Goal: Check status

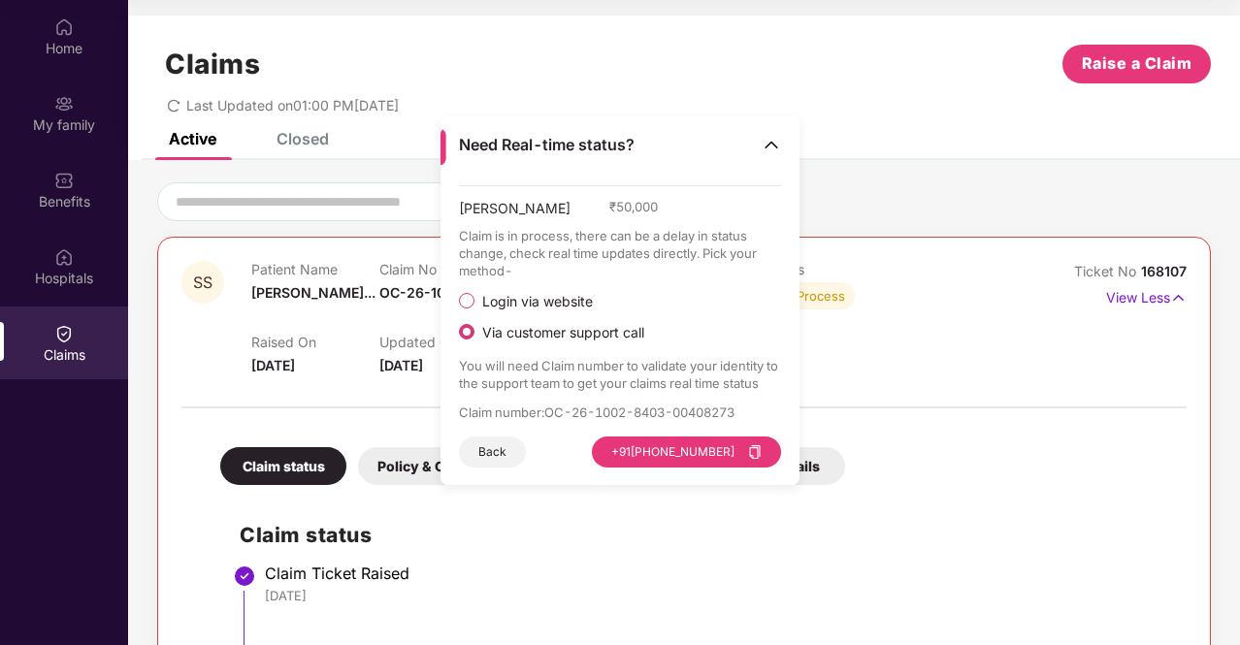
drag, startPoint x: 0, startPoint y: 0, endPoint x: 528, endPoint y: 303, distance: 608.6
click at [528, 303] on span "Login via website" at bounding box center [538, 301] width 126 height 17
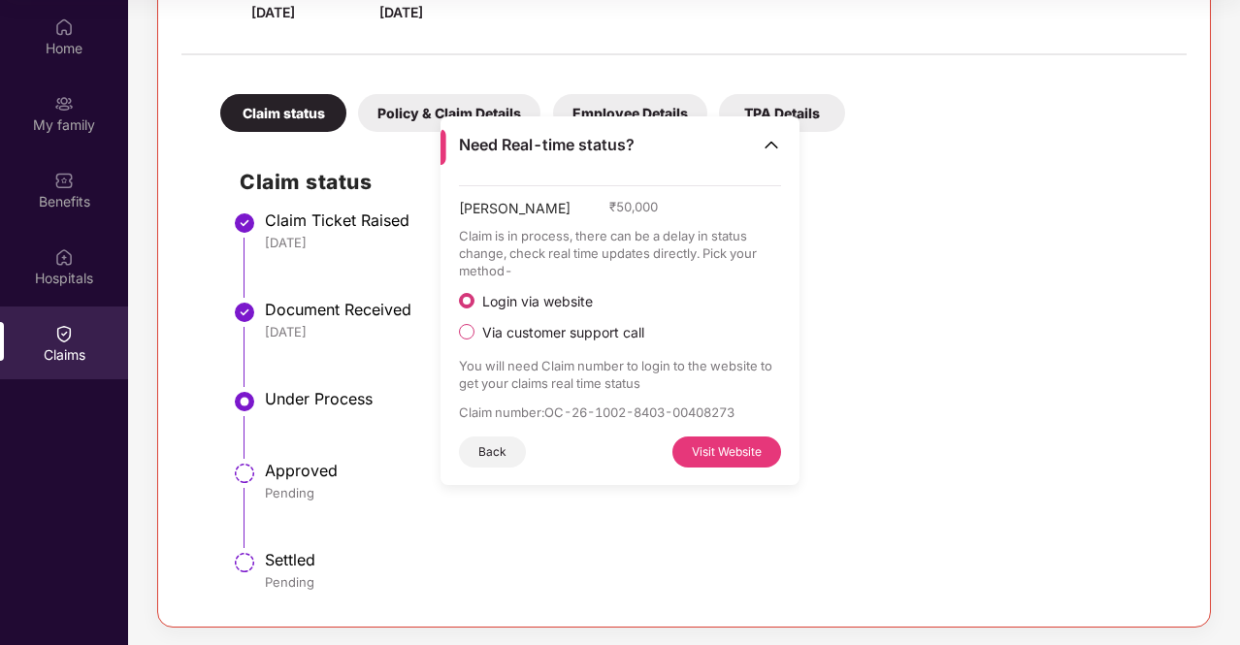
click at [697, 449] on button "Visit Website" at bounding box center [726, 452] width 109 height 31
click at [871, 248] on div "[DATE]" at bounding box center [716, 242] width 902 height 17
click at [770, 148] on img at bounding box center [771, 144] width 19 height 19
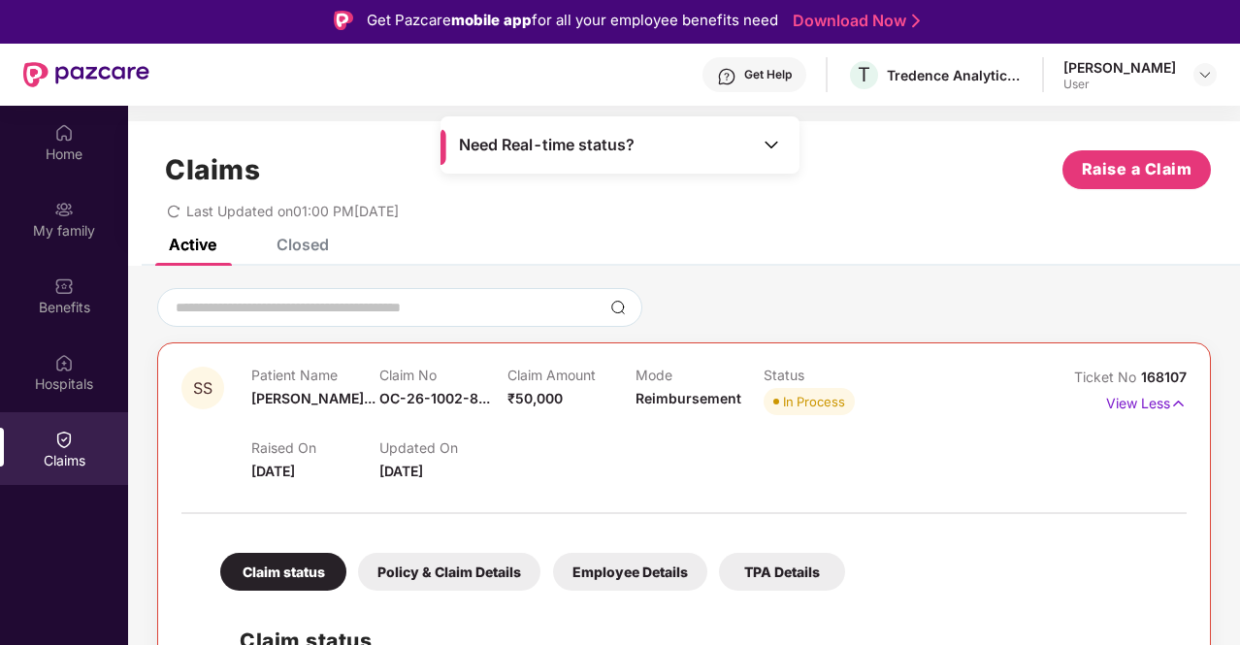
scroll to position [0, 0]
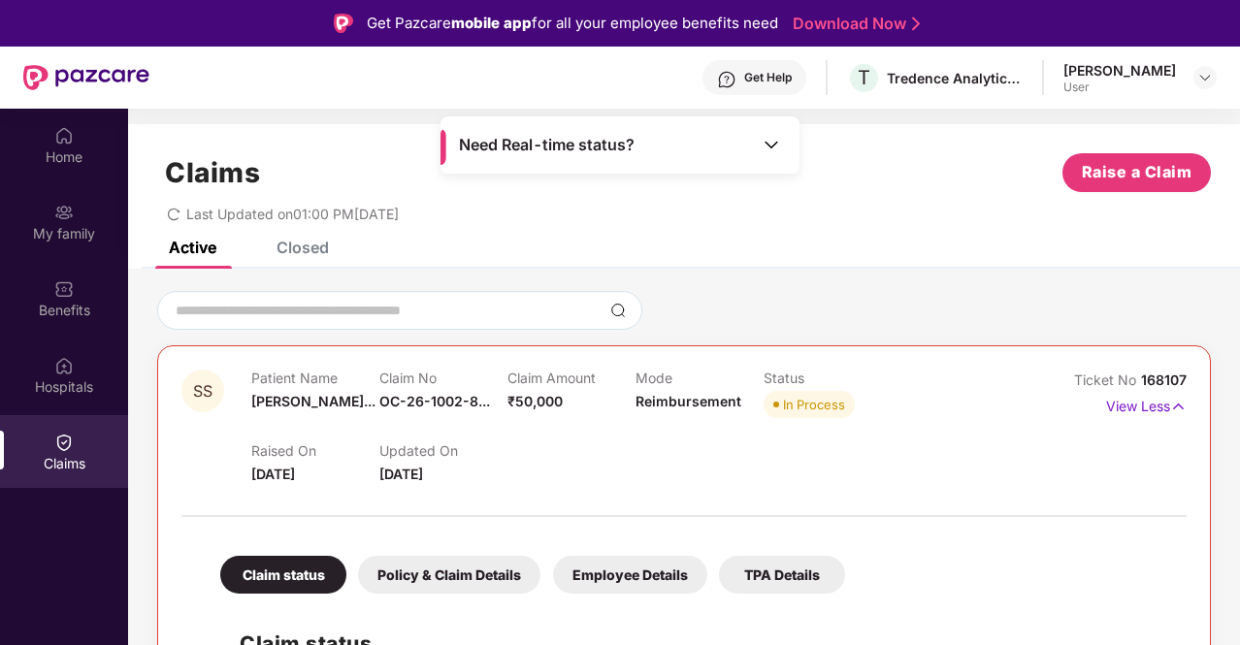
drag, startPoint x: 250, startPoint y: 476, endPoint x: 341, endPoint y: 476, distance: 90.2
click at [295, 472] on span "[DATE]" at bounding box center [273, 474] width 44 height 16
click at [392, 481] on span "[DATE]" at bounding box center [401, 474] width 44 height 16
drag, startPoint x: 377, startPoint y: 478, endPoint x: 481, endPoint y: 477, distance: 104.8
click at [481, 477] on div "Raised On [DATE] Updated On [DATE]" at bounding box center [635, 454] width 768 height 62
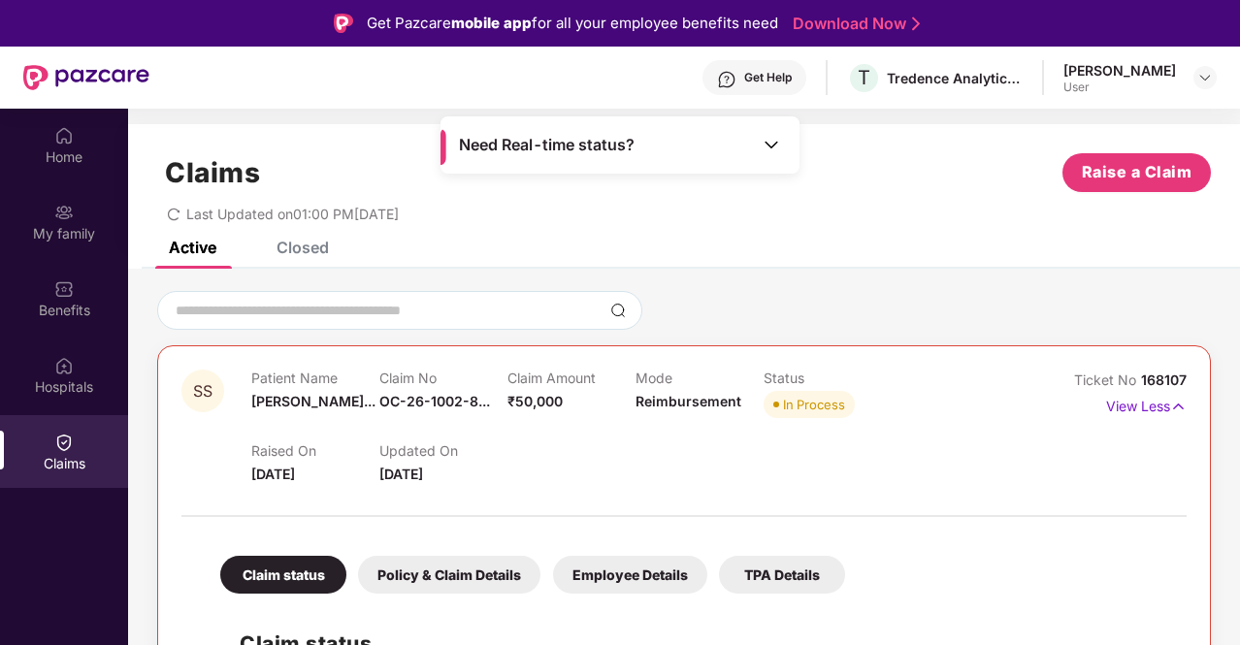
click at [571, 474] on div "Raised On [DATE] Updated On [DATE]" at bounding box center [635, 454] width 768 height 62
